Goal: Task Accomplishment & Management: Manage account settings

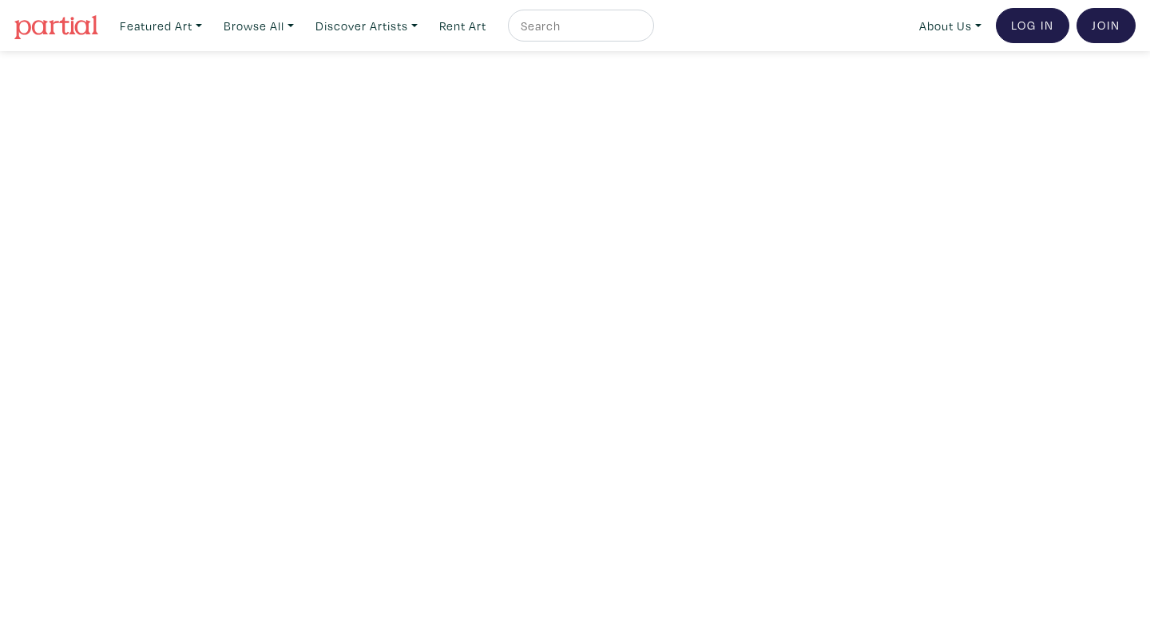
click at [576, 27] on input "text" at bounding box center [579, 26] width 120 height 20
type input "megan lynn macdonald"
click at [642, 30] on button "submit" at bounding box center [642, 30] width 0 height 0
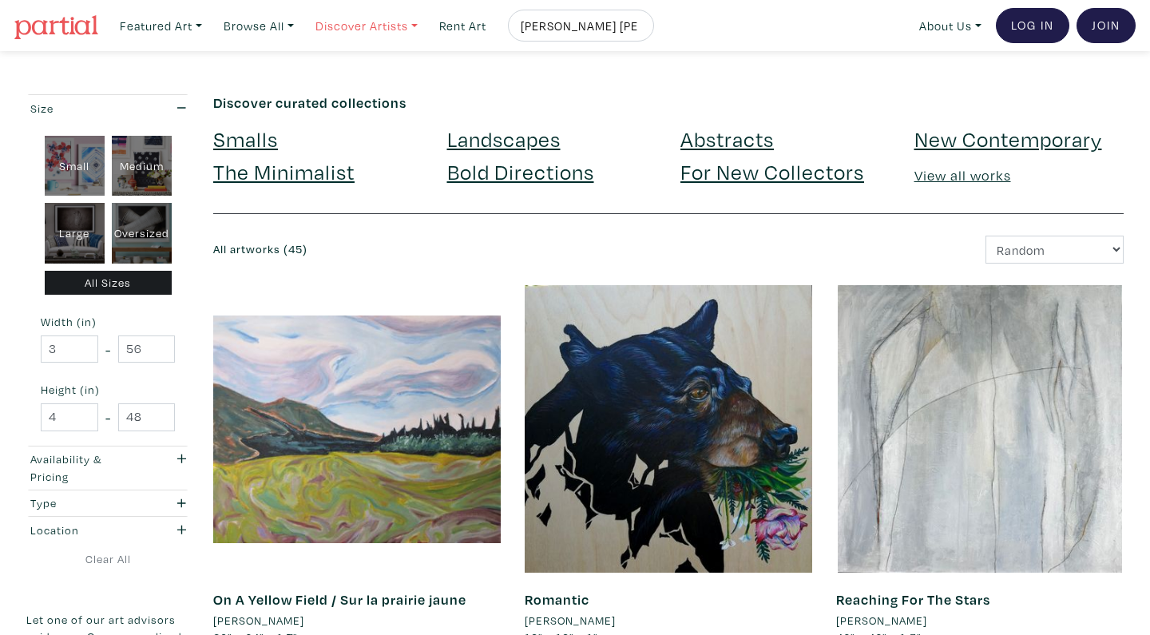
click at [349, 31] on link "Discover Artists" at bounding box center [366, 26] width 117 height 33
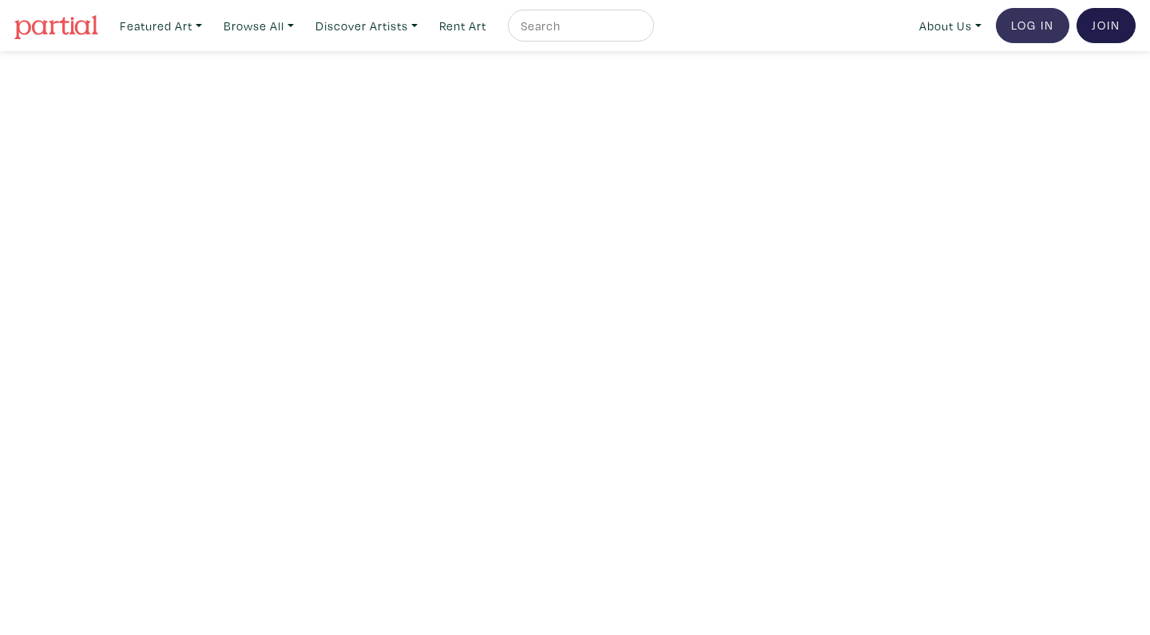
click at [1024, 26] on link "Log In" at bounding box center [1032, 25] width 73 height 35
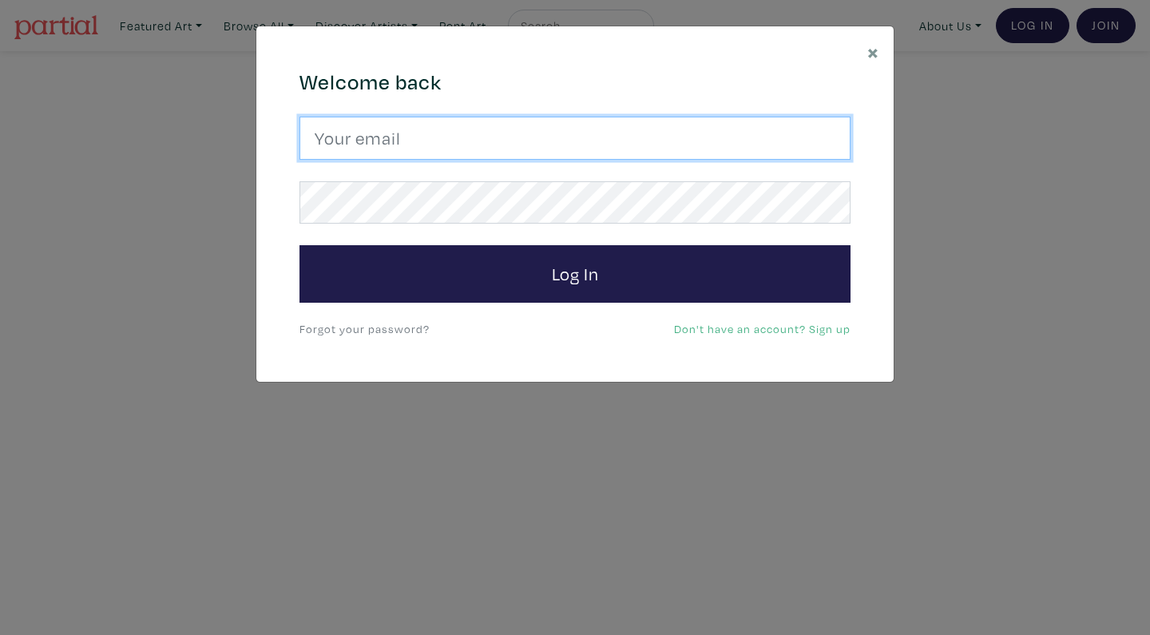
type input "meganachronism@gmail.com"
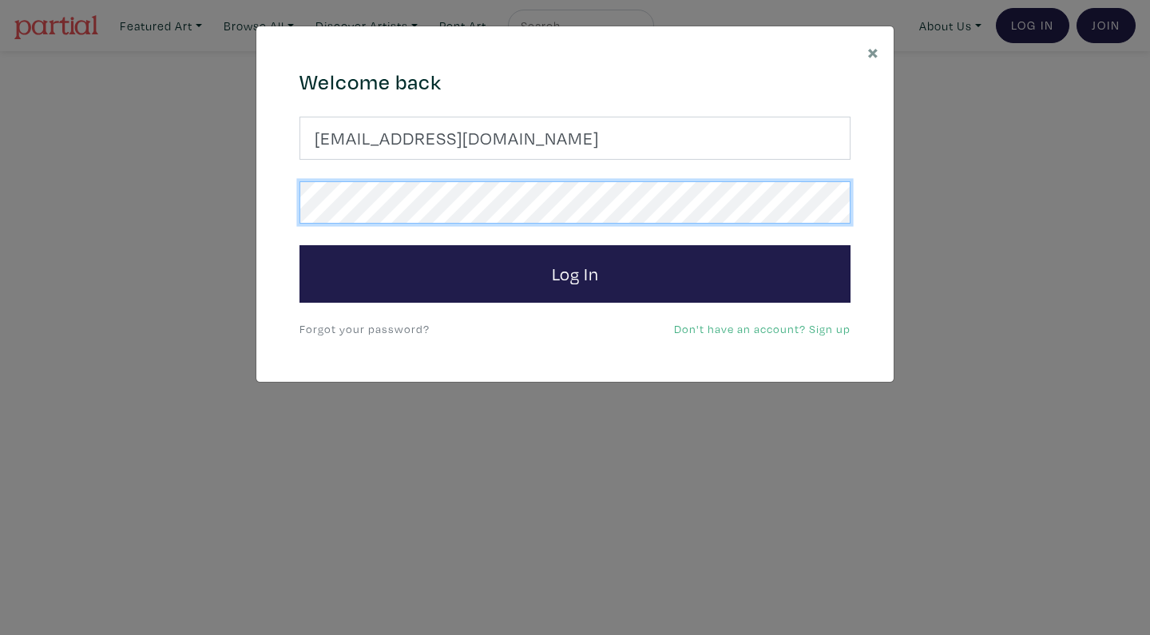
click at [575, 273] on button "Log In" at bounding box center [575, 274] width 551 height 58
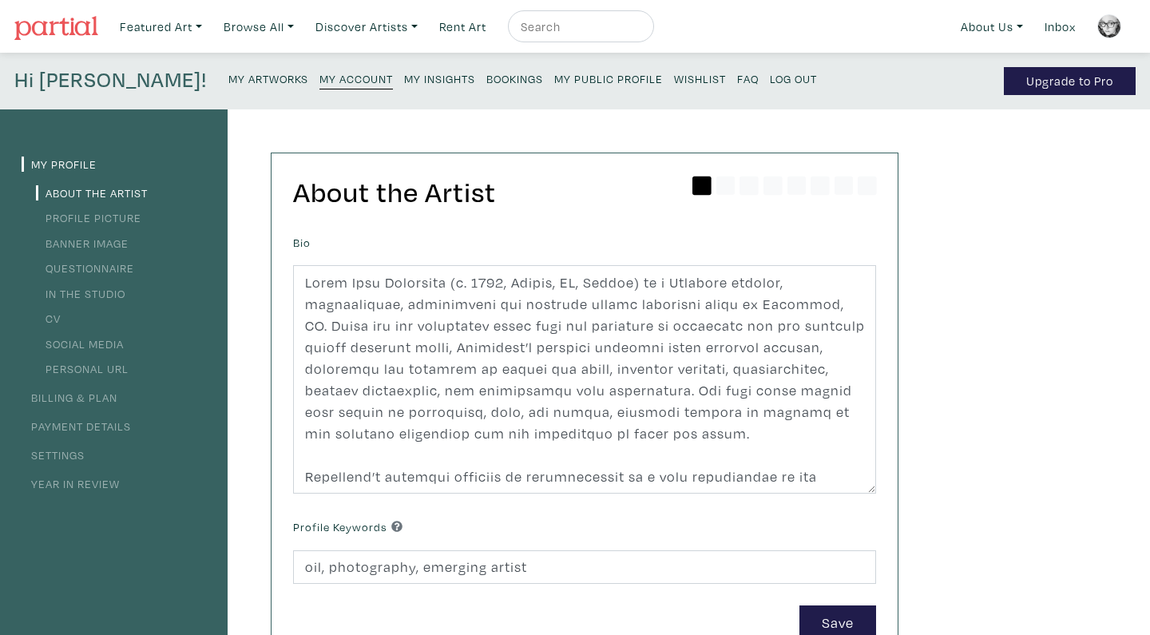
click at [228, 74] on small "My Artworks" at bounding box center [268, 78] width 80 height 15
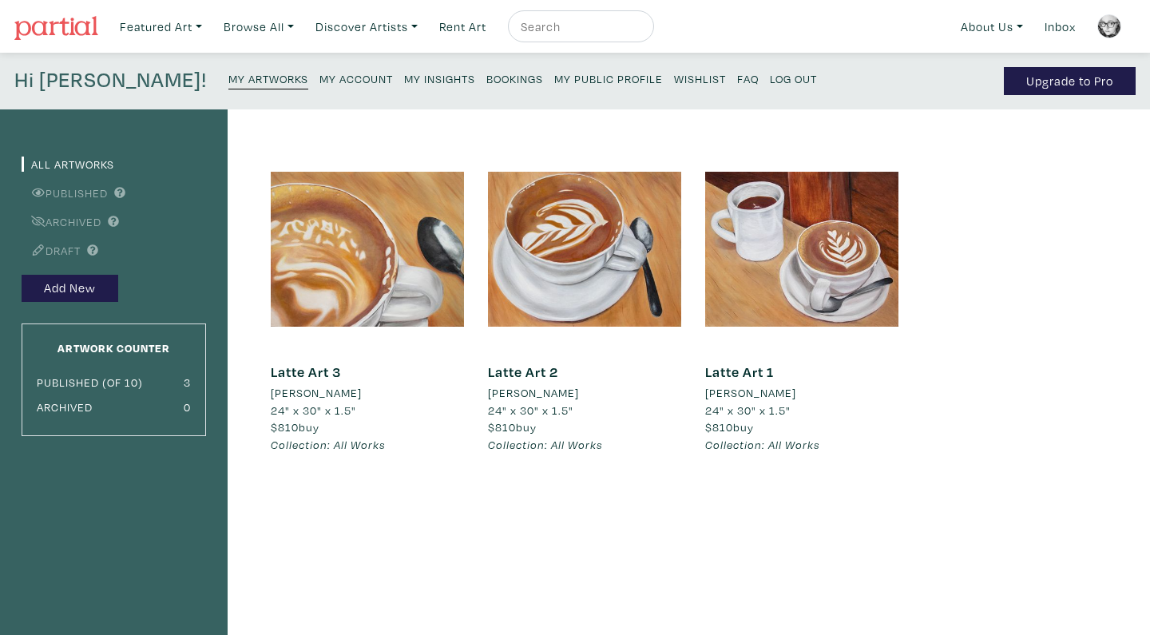
click at [404, 81] on small "My Insights" at bounding box center [439, 78] width 71 height 15
